Goal: Task Accomplishment & Management: Use online tool/utility

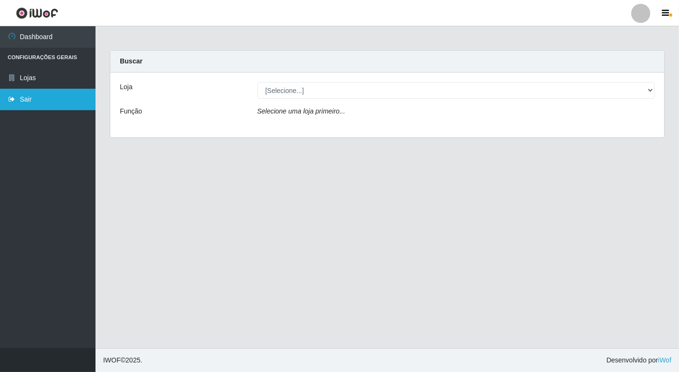
click at [24, 99] on link "Sair" at bounding box center [47, 99] width 95 height 21
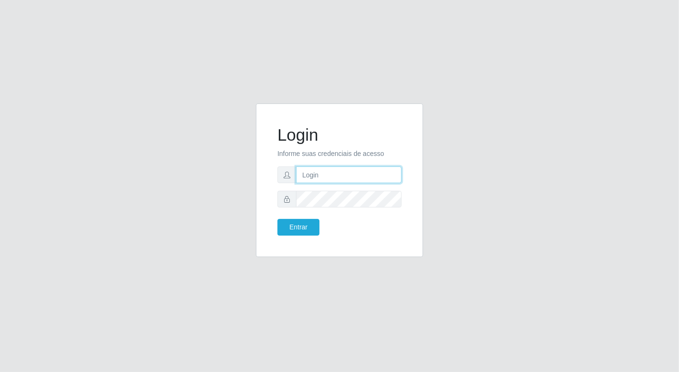
click at [332, 177] on input "text" at bounding box center [349, 175] width 106 height 17
type input "[EMAIL_ADDRESS][DOMAIN_NAME]"
click at [277, 219] on button "Entrar" at bounding box center [298, 227] width 42 height 17
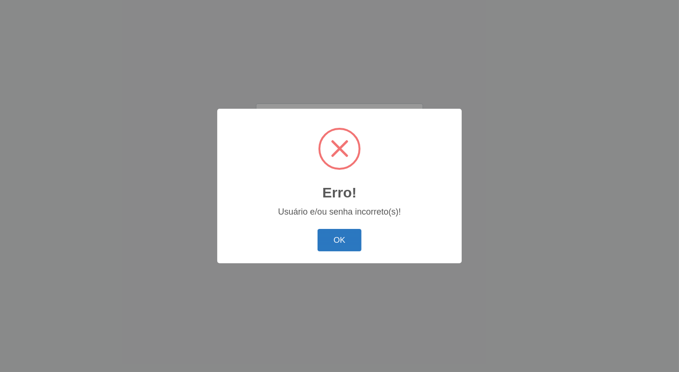
click at [339, 248] on button "OK" at bounding box center [340, 240] width 44 height 22
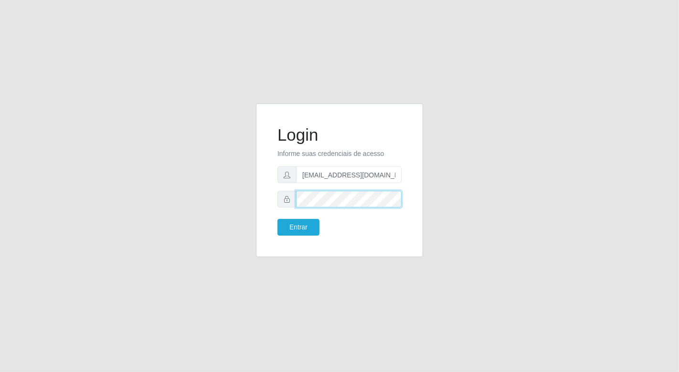
click at [277, 219] on button "Entrar" at bounding box center [298, 227] width 42 height 17
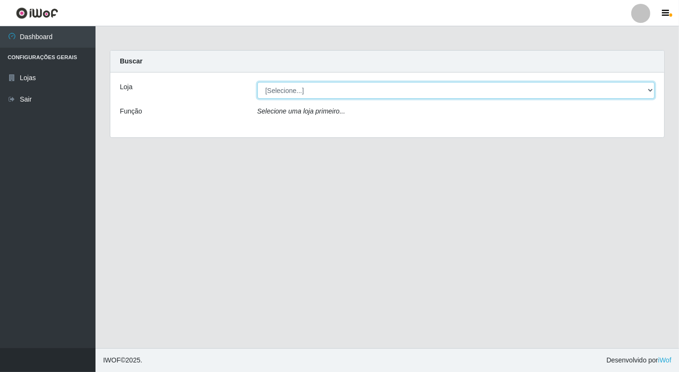
click at [647, 91] on select "[Selecione...] Nordestão - [GEOGRAPHIC_DATA]" at bounding box center [456, 90] width 398 height 17
select select "454"
click at [257, 82] on select "[Selecione...] Nordestão - [GEOGRAPHIC_DATA]" at bounding box center [456, 90] width 398 height 17
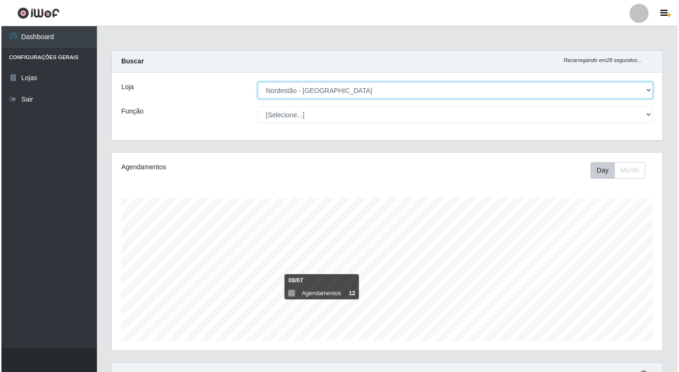
scroll to position [106, 0]
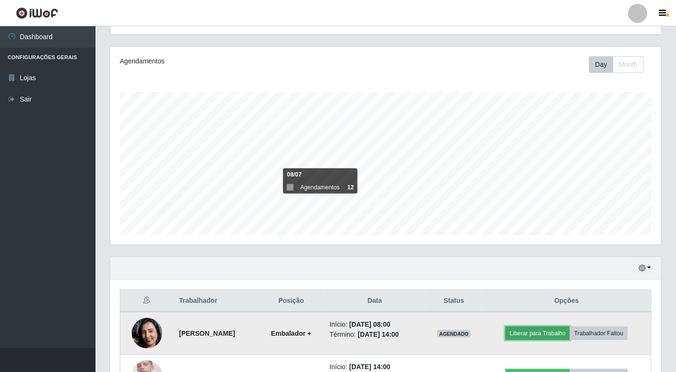
click at [536, 332] on button "Liberar para Trabalho" at bounding box center [538, 333] width 64 height 13
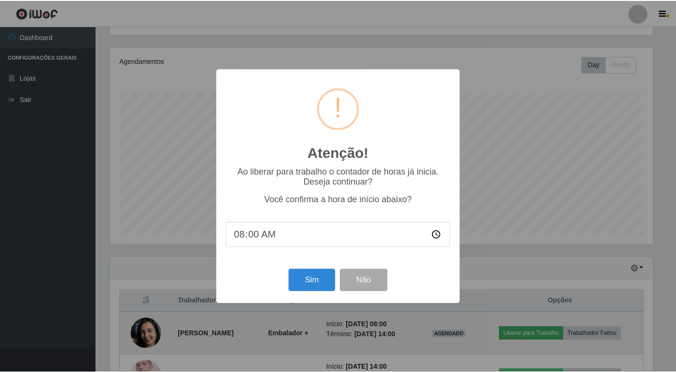
scroll to position [198, 545]
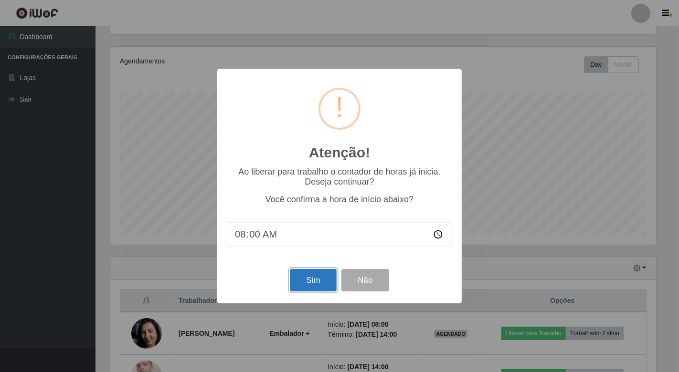
click at [313, 283] on button "Sim" at bounding box center [313, 280] width 46 height 22
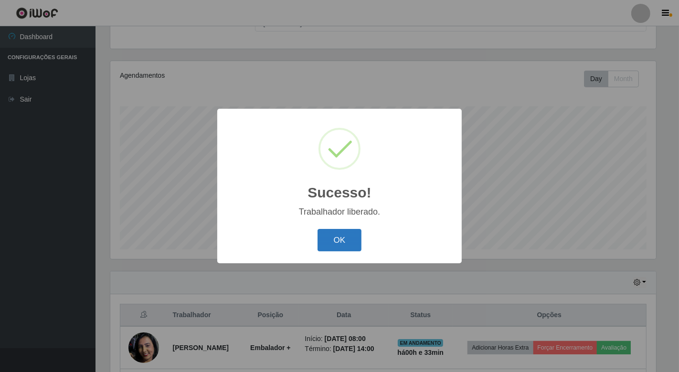
click at [342, 239] on button "OK" at bounding box center [340, 240] width 44 height 22
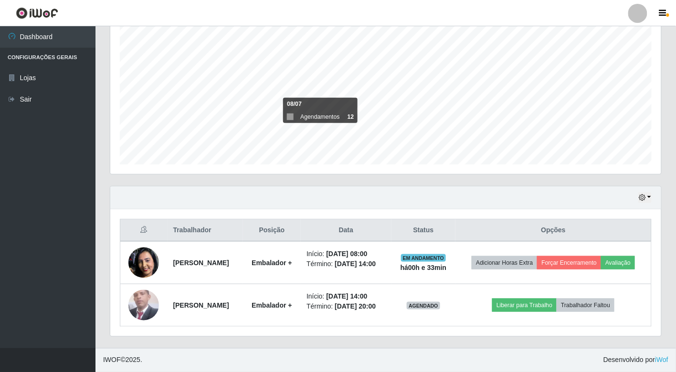
scroll to position [191, 0]
